Goal: Navigation & Orientation: Find specific page/section

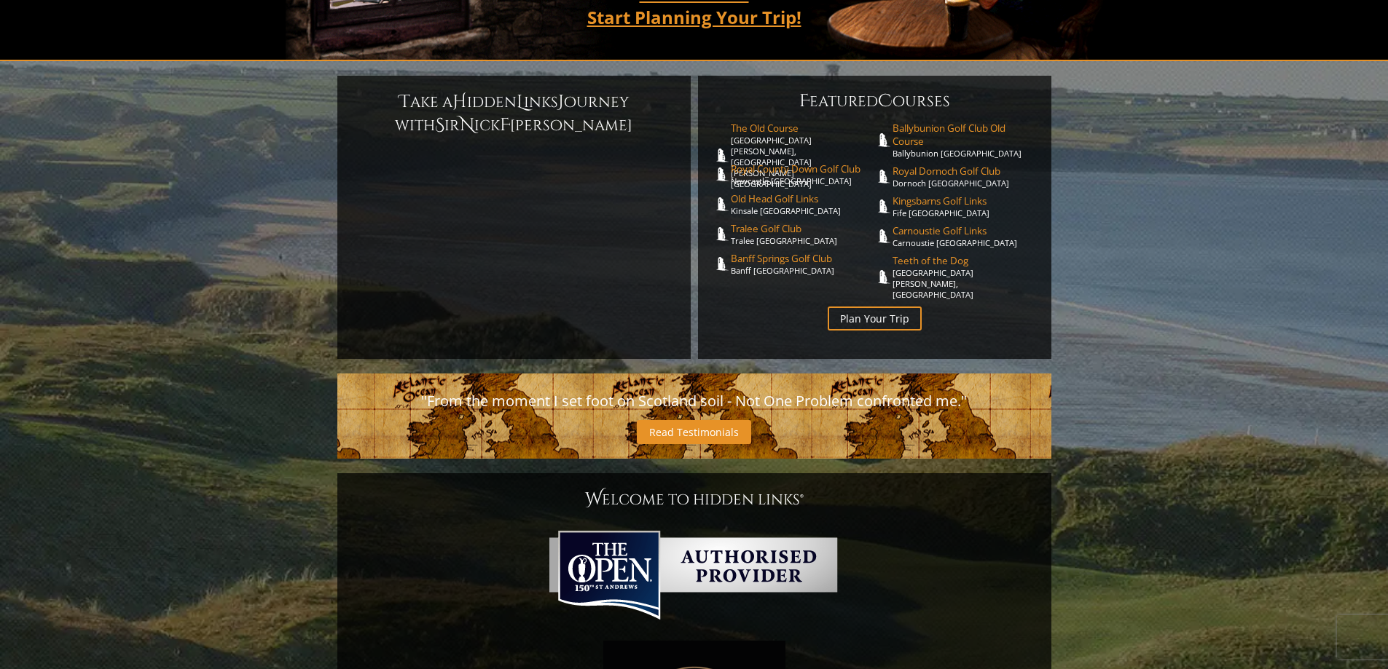
scroll to position [32, 0]
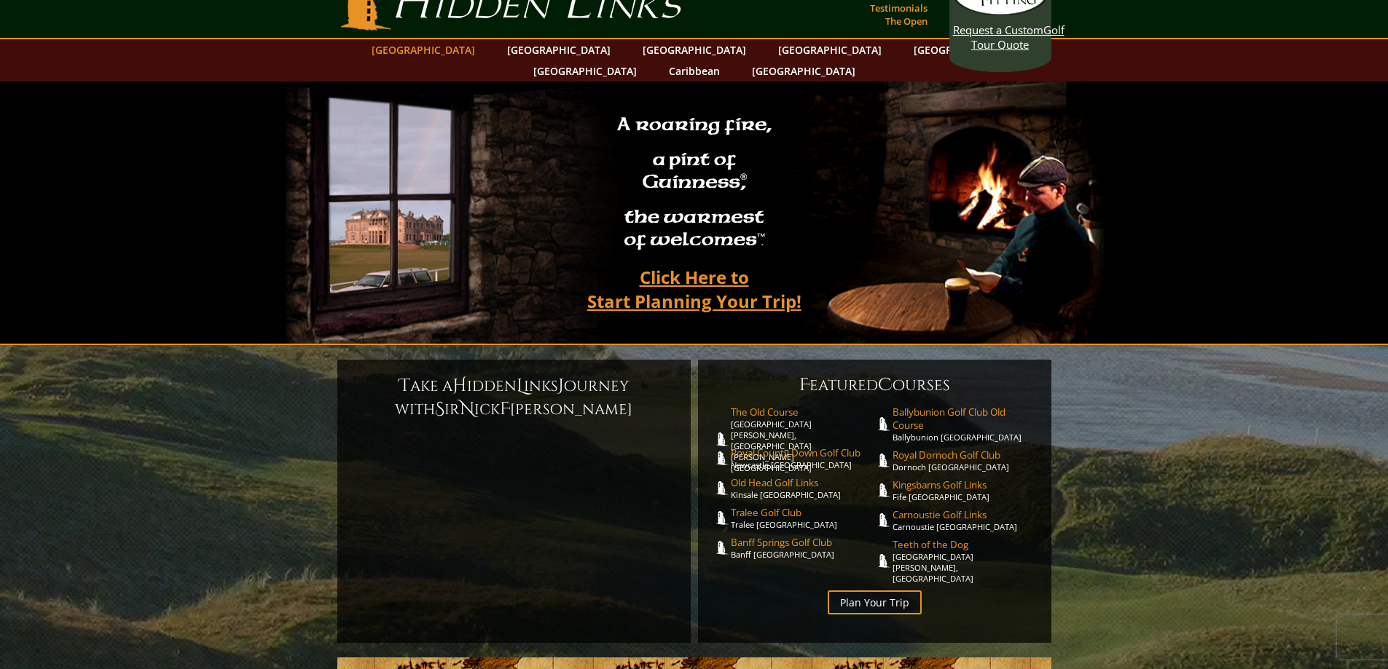
click at [460, 51] on link "[GEOGRAPHIC_DATA]" at bounding box center [423, 49] width 118 height 21
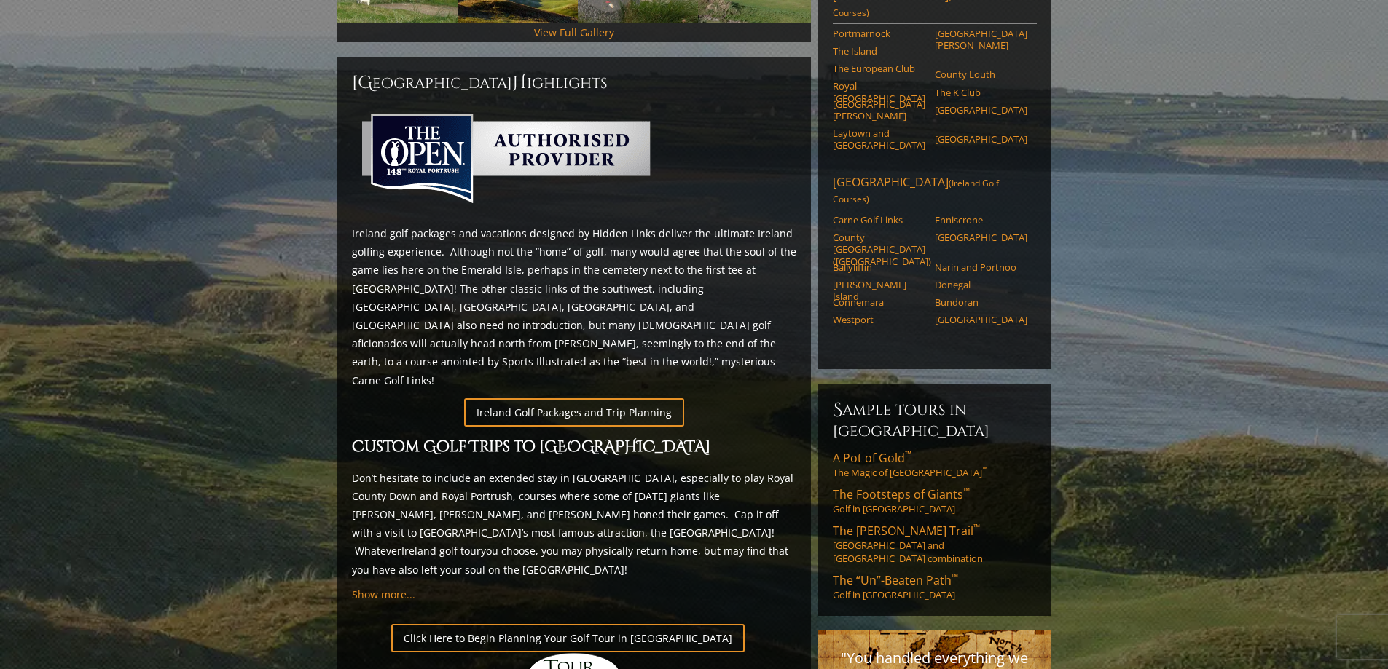
scroll to position [596, 0]
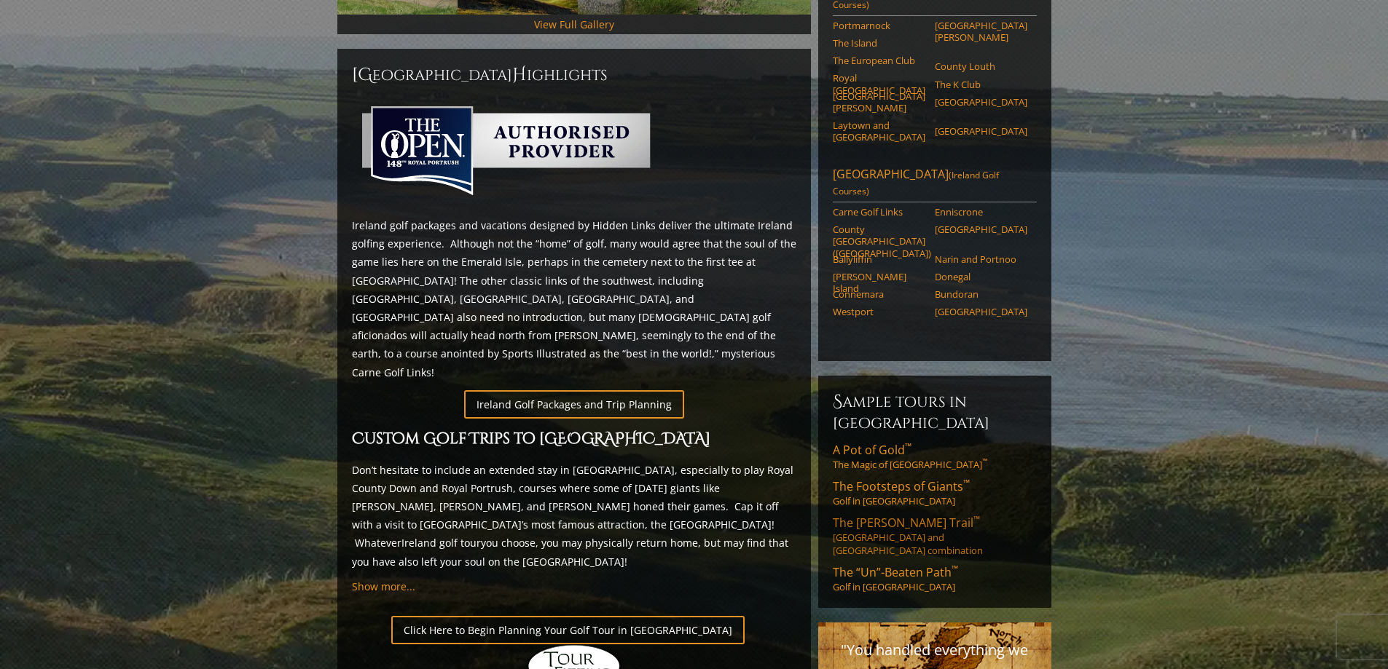
click at [881, 515] on span "The [PERSON_NAME] Trail ™" at bounding box center [906, 523] width 147 height 16
